Goal: Transaction & Acquisition: Purchase product/service

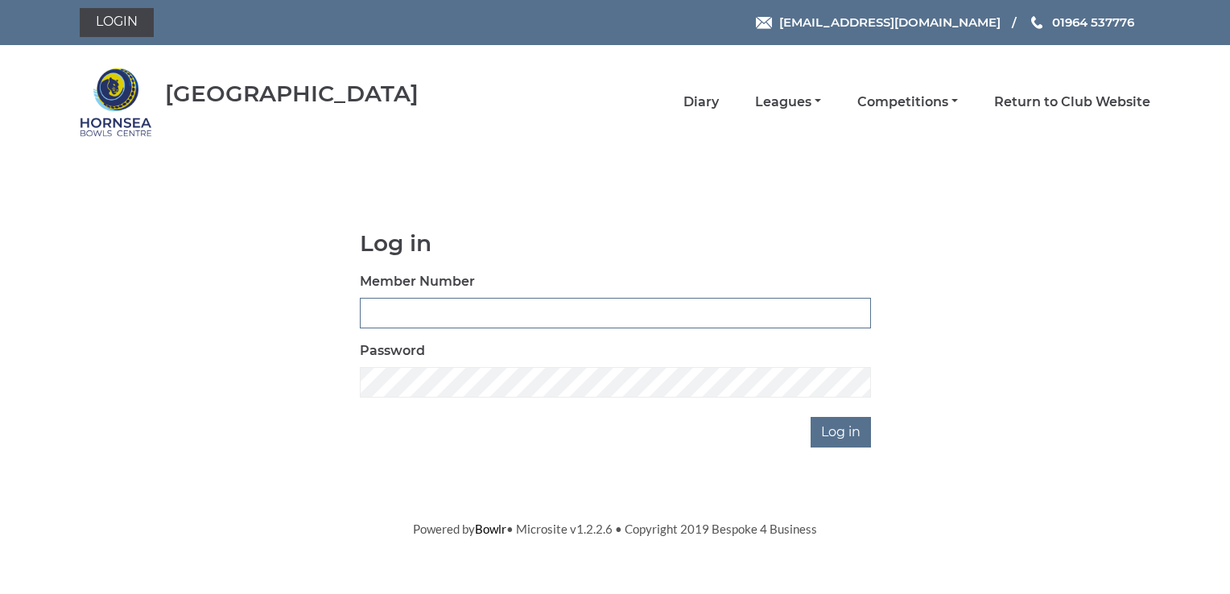
click at [372, 317] on input "Member Number" at bounding box center [615, 313] width 511 height 31
type input "0968"
click at [844, 425] on input "Log in" at bounding box center [840, 432] width 60 height 31
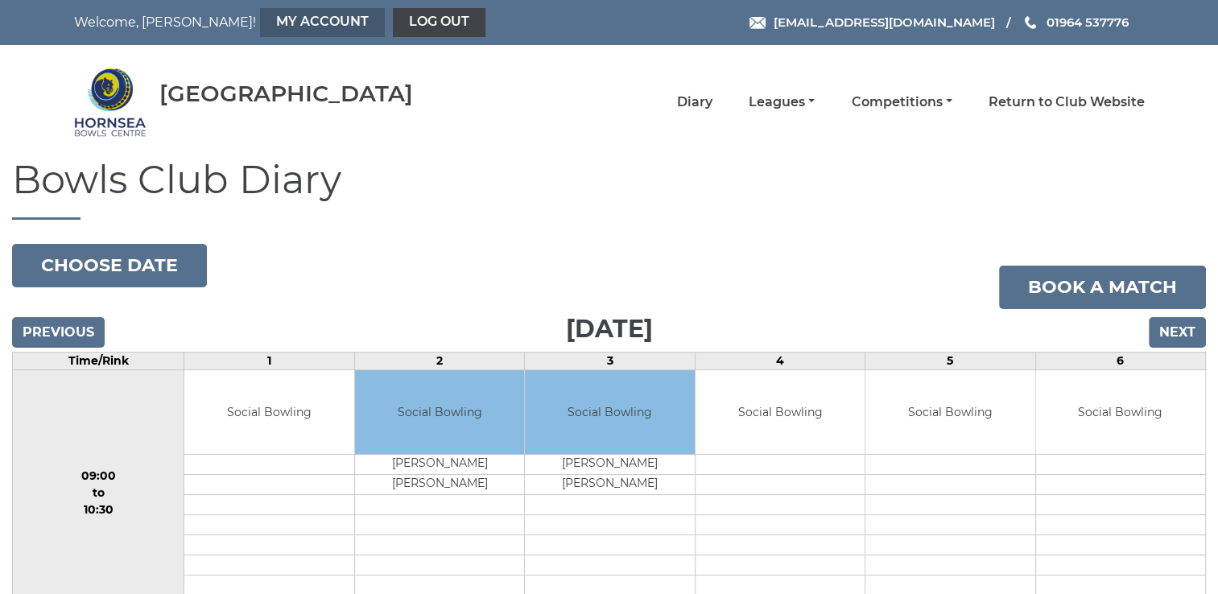
click at [260, 15] on link "My Account" at bounding box center [322, 22] width 125 height 29
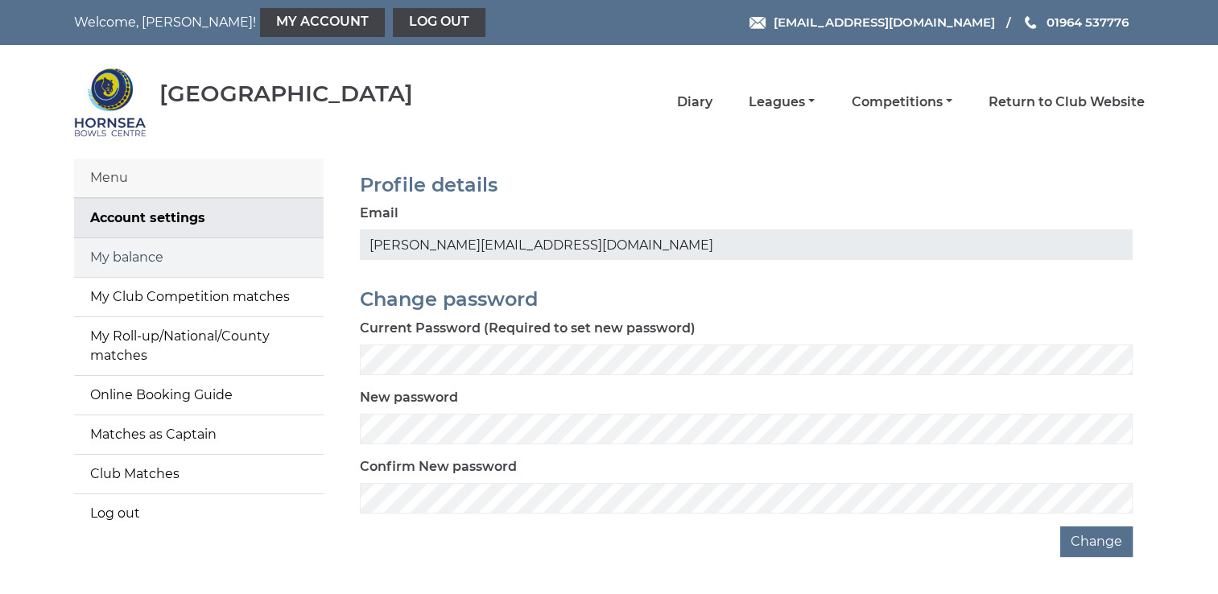
click at [138, 253] on link "My balance" at bounding box center [198, 257] width 249 height 39
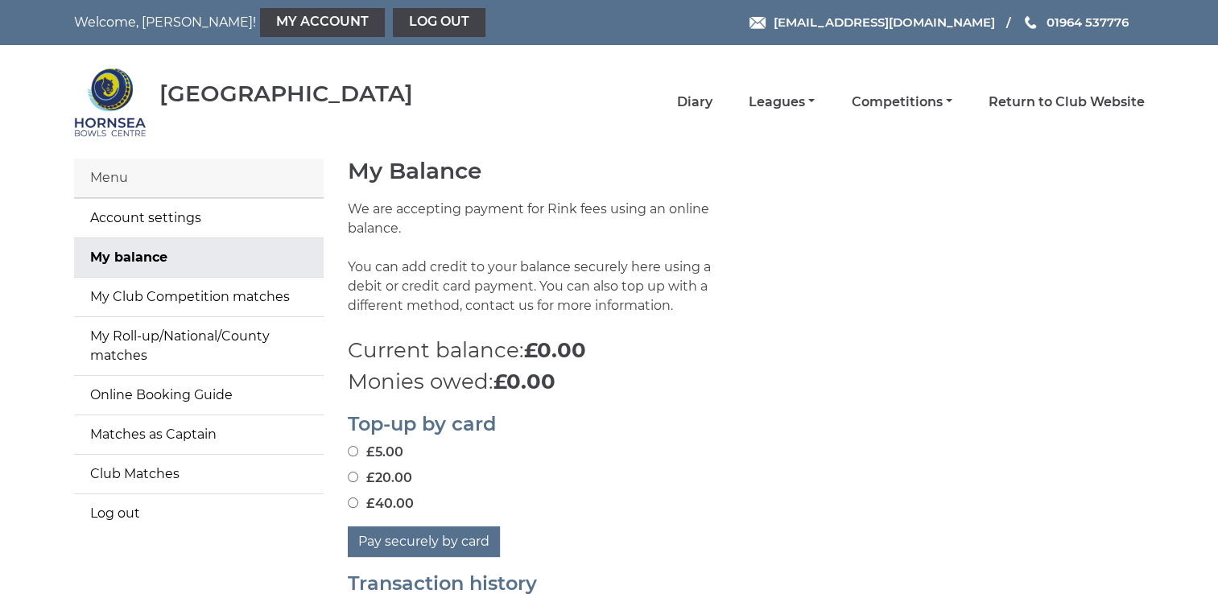
click at [352, 476] on input "£20.00" at bounding box center [353, 477] width 10 height 10
radio input "true"
click at [414, 539] on button "Pay securely by card" at bounding box center [424, 541] width 152 height 31
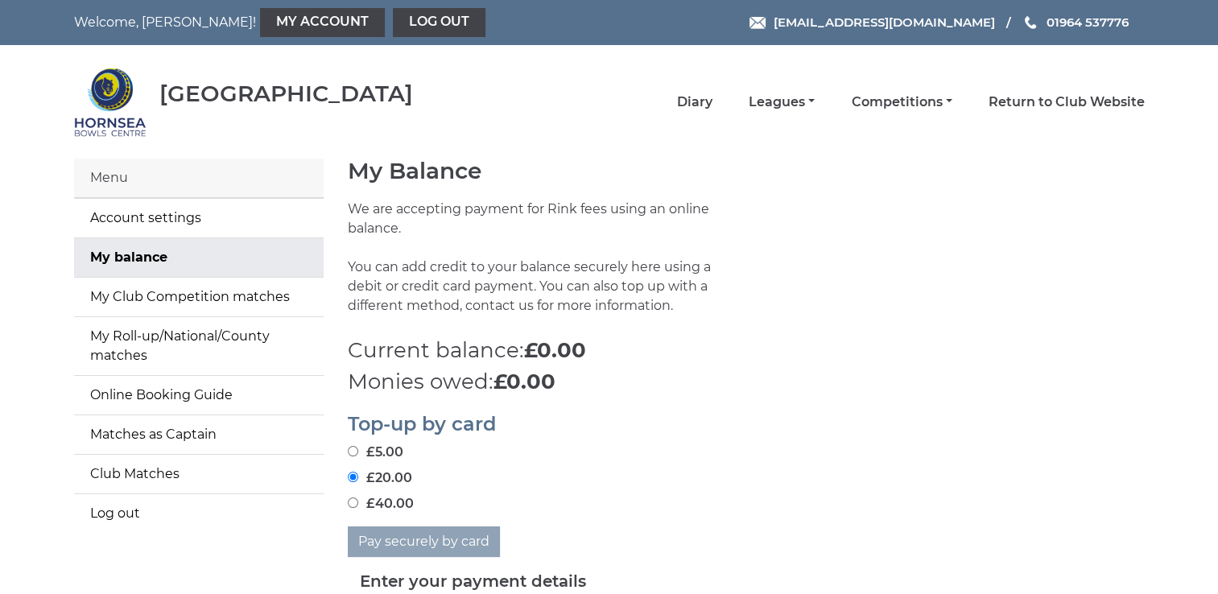
click at [900, 498] on div "£40.00" at bounding box center [746, 503] width 797 height 19
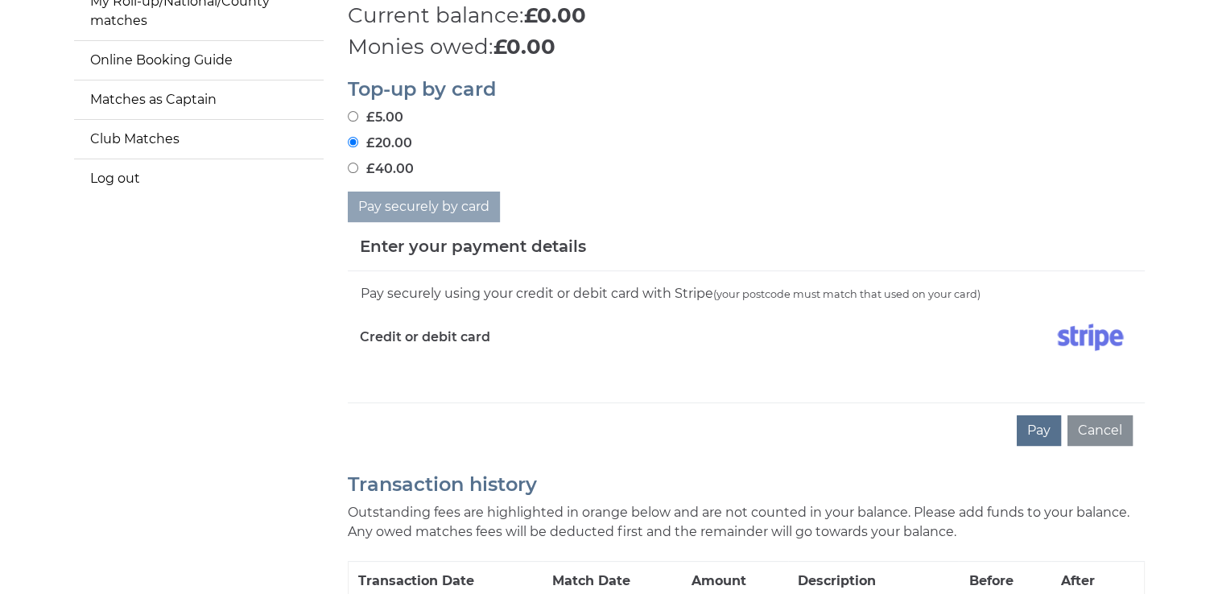
scroll to position [354, 0]
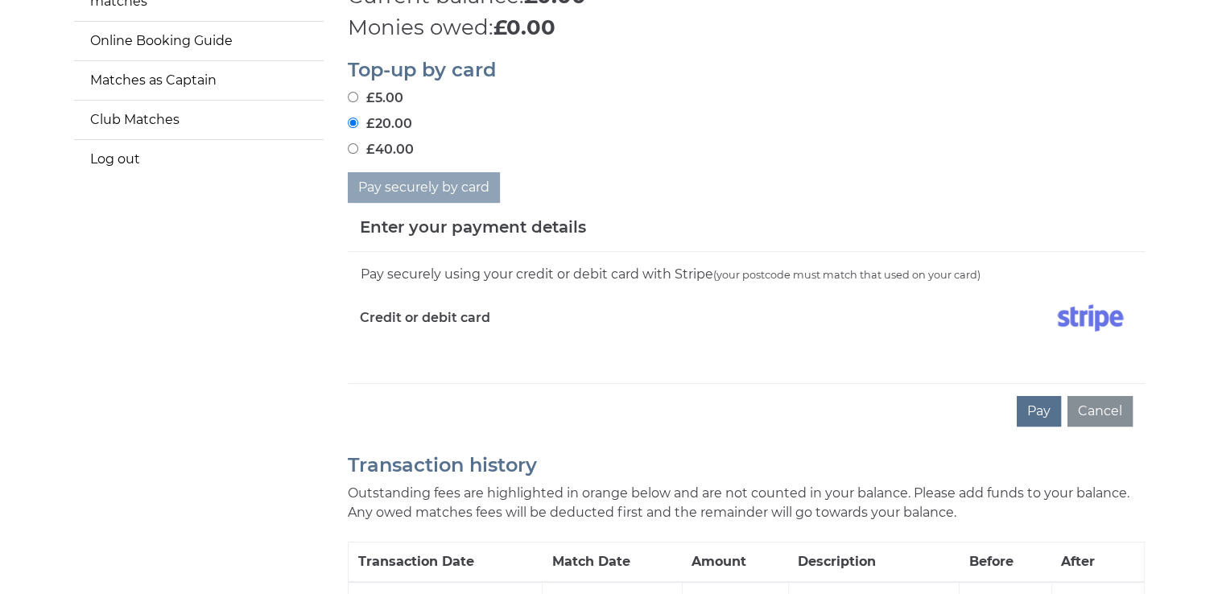
click at [450, 365] on div "Pay securely using your credit or debit card with Stripe (your postcode must ma…" at bounding box center [746, 317] width 797 height 131
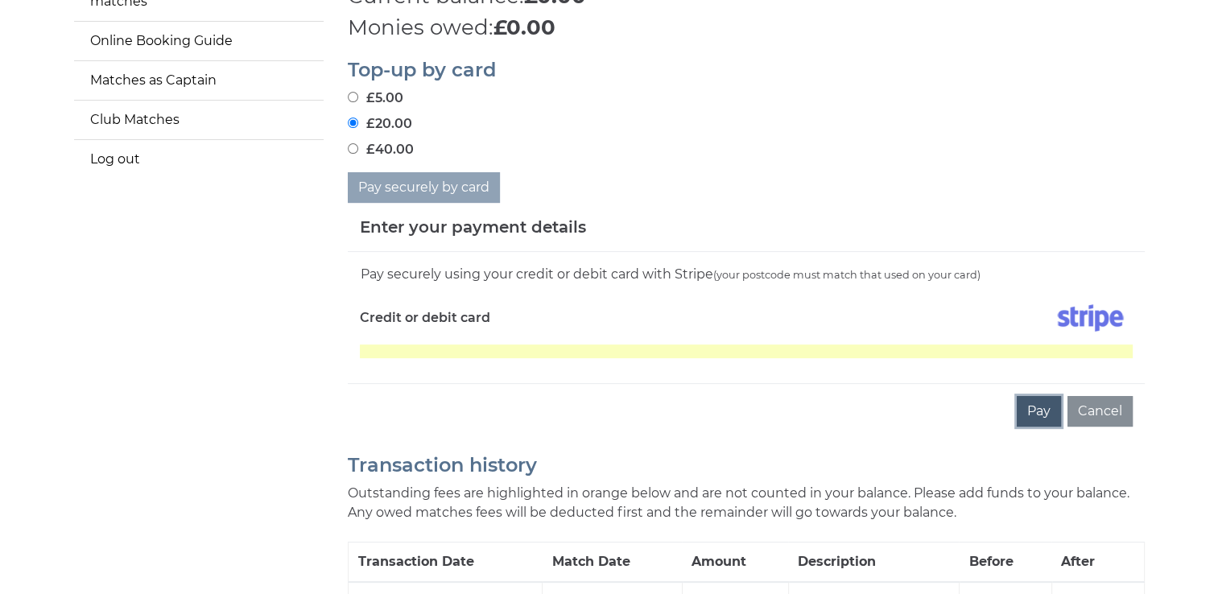
click at [1028, 414] on button "Pay" at bounding box center [1038, 411] width 44 height 31
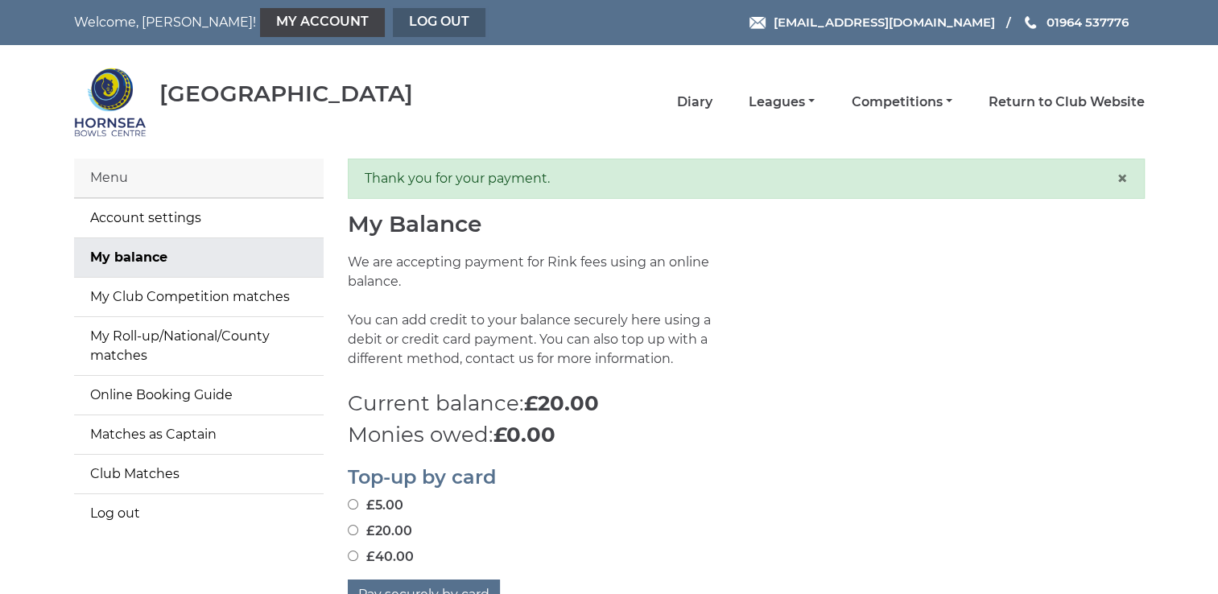
click at [393, 23] on link "Log out" at bounding box center [439, 22] width 93 height 29
